Goal: Check status

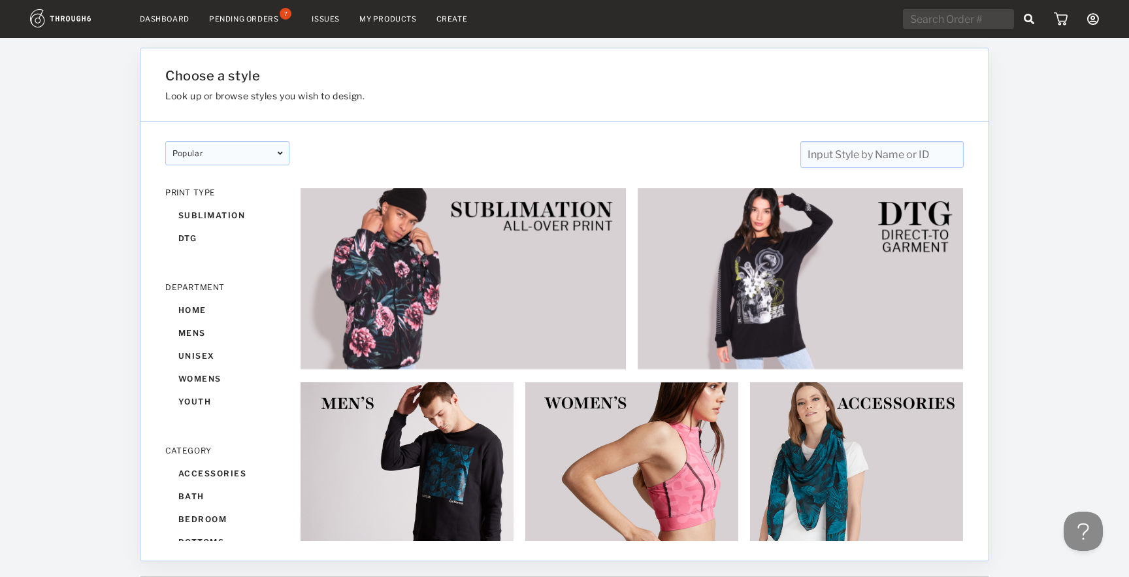
click at [162, 13] on nav "Dashboard Pending Orders 7 Issues My Products Create My Account Create New Bran…" at bounding box center [564, 19] width 1069 height 20
click at [162, 16] on link "Dashboard" at bounding box center [165, 18] width 50 height 9
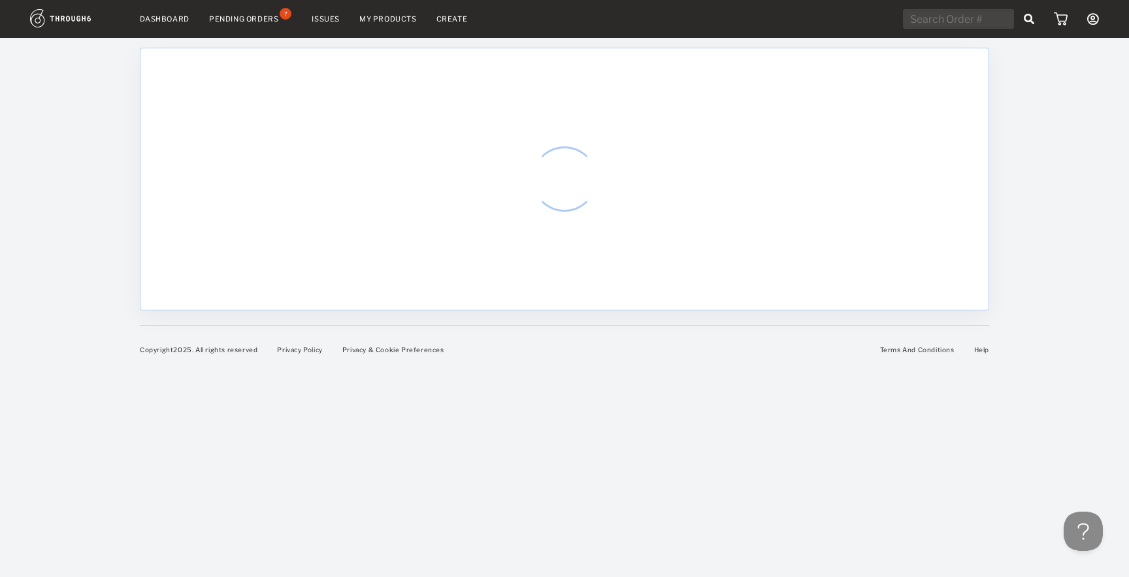
select select "8"
select select "2025"
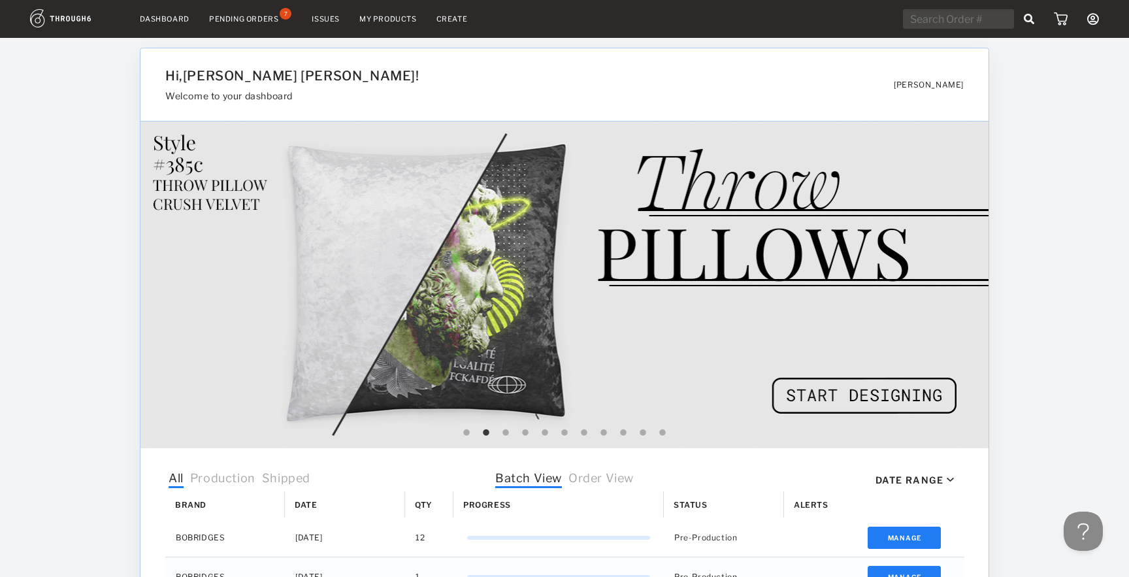
click at [253, 18] on div "Pending Orders" at bounding box center [243, 18] width 69 height 9
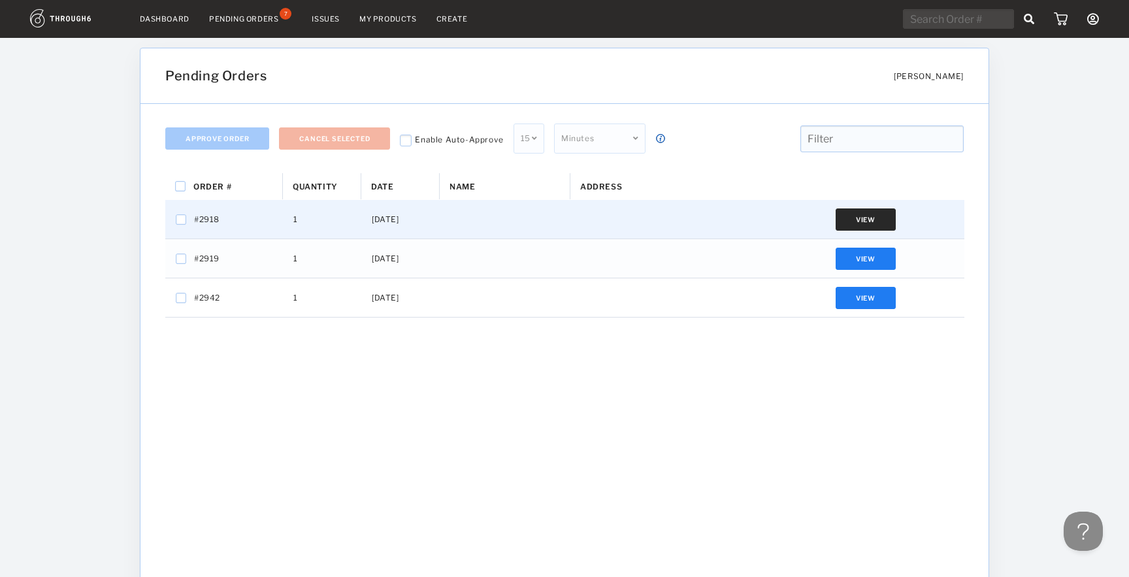
click at [852, 221] on button "View" at bounding box center [865, 219] width 60 height 22
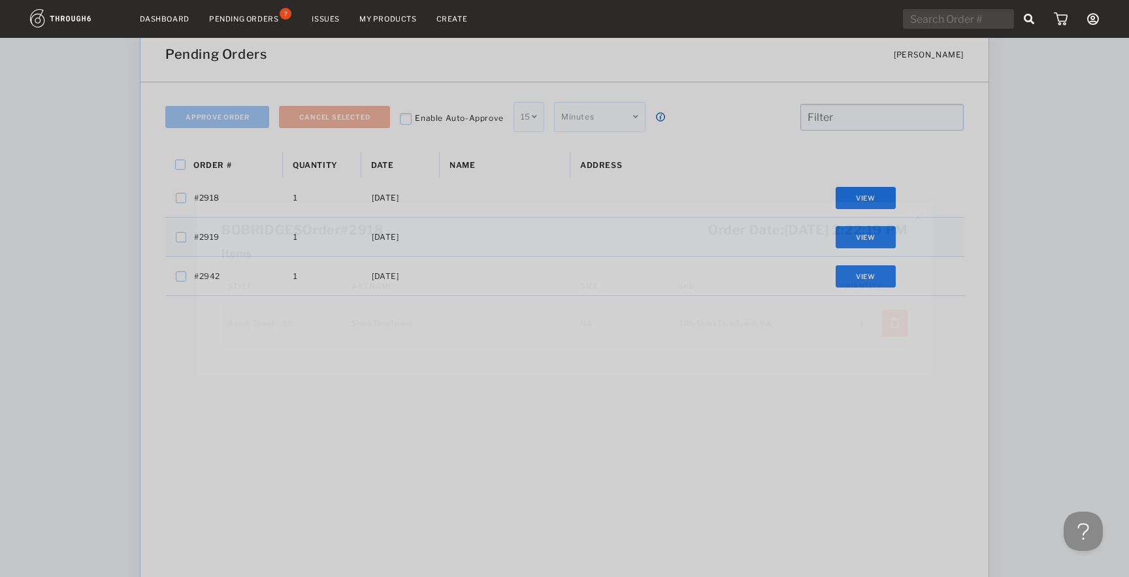
scroll to position [18, 0]
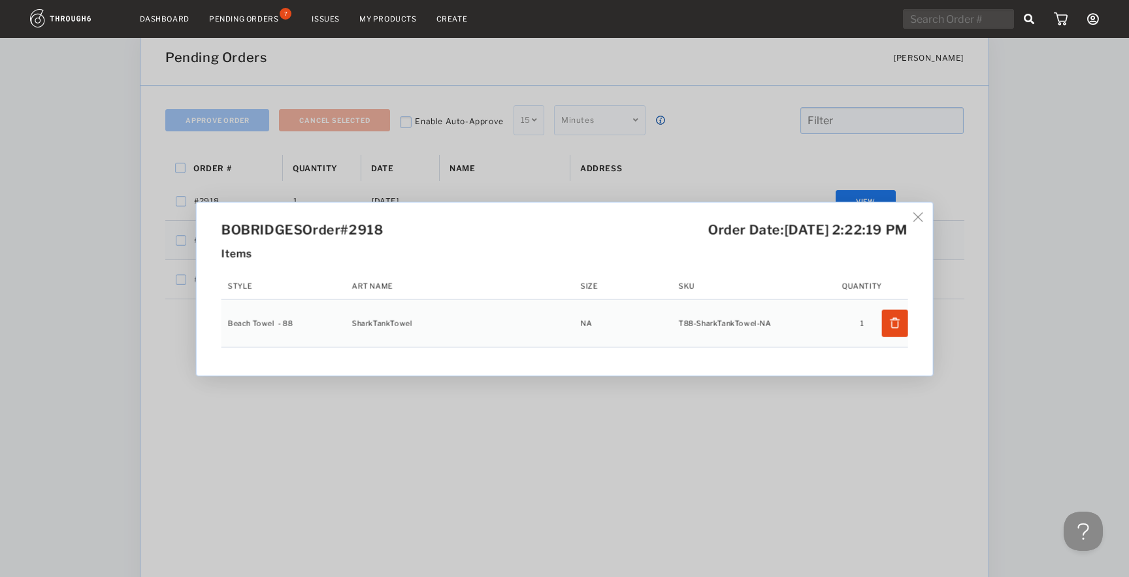
click at [920, 217] on img at bounding box center [918, 217] width 10 height 10
